Goal: Information Seeking & Learning: Check status

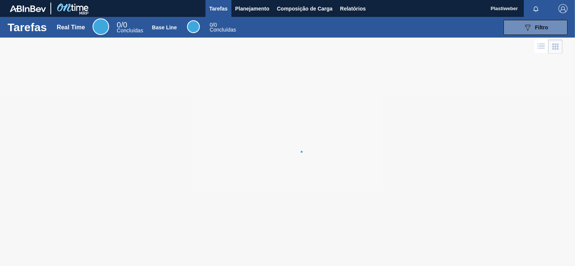
click at [245, 6] on span "Planejamento" at bounding box center [252, 8] width 34 height 9
click at [77, 29] on li "Pedidos" at bounding box center [44, 29] width 66 height 7
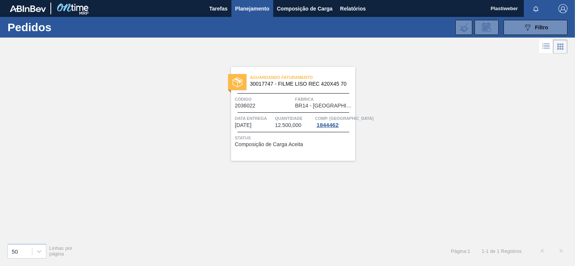
click at [310, 128] on div "Quantidade 12.500,000" at bounding box center [294, 122] width 38 height 14
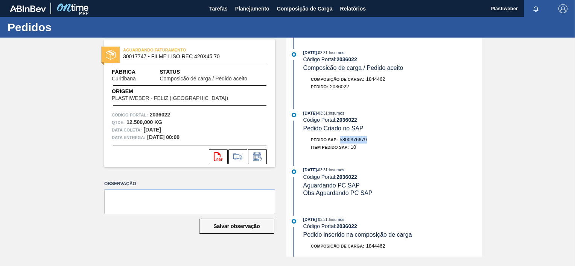
drag, startPoint x: 373, startPoint y: 140, endPoint x: 341, endPoint y: 141, distance: 31.6
click at [341, 141] on div "Pedido SAP: 5800376679" at bounding box center [392, 140] width 179 height 8
copy span "5800376679"
click at [248, 7] on span "Planejamento" at bounding box center [252, 8] width 34 height 9
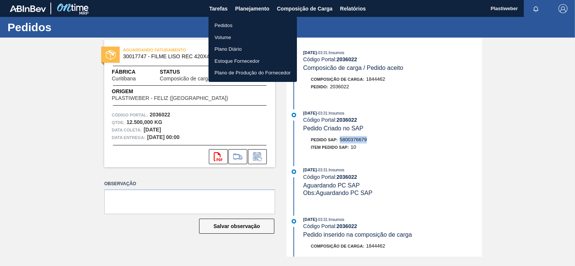
click at [237, 24] on li "Pedidos" at bounding box center [252, 26] width 88 height 12
